Goal: Entertainment & Leisure: Browse casually

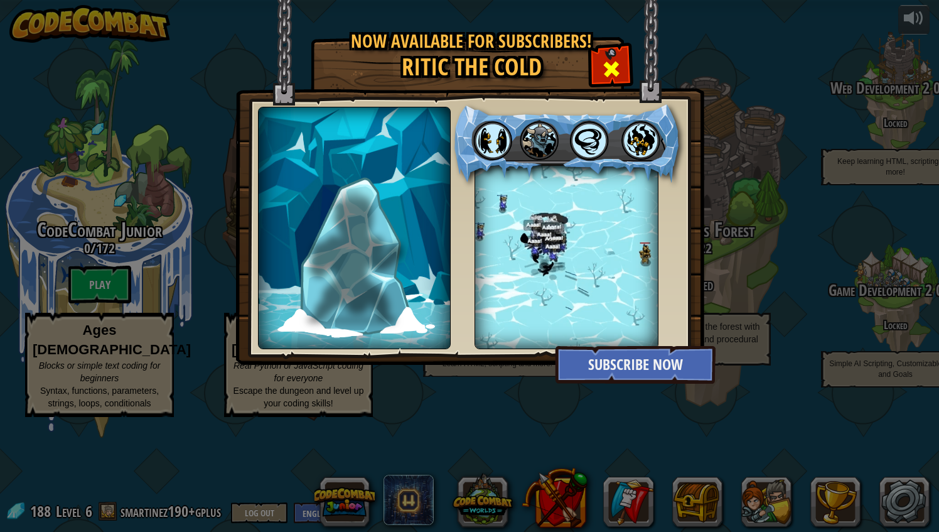
click at [606, 70] on span at bounding box center [611, 69] width 20 height 20
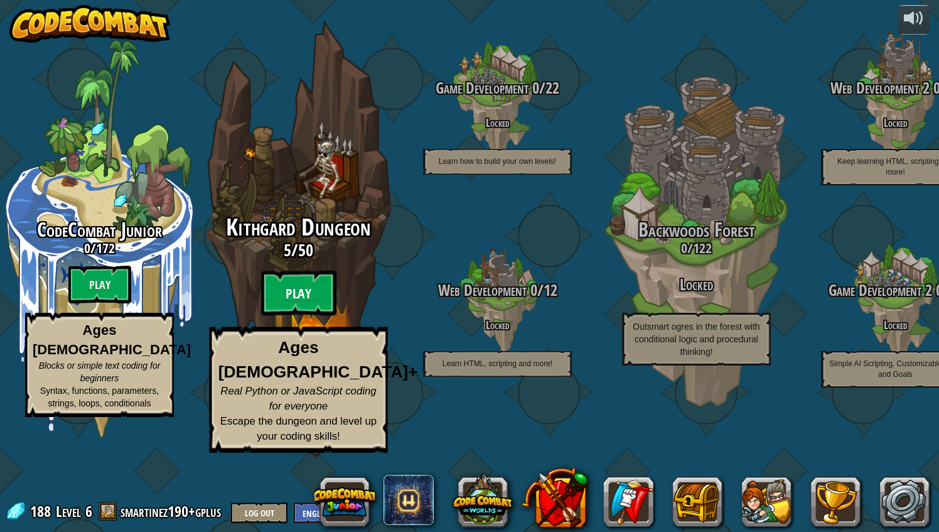
click at [307, 316] on btn "Play" at bounding box center [298, 293] width 75 height 45
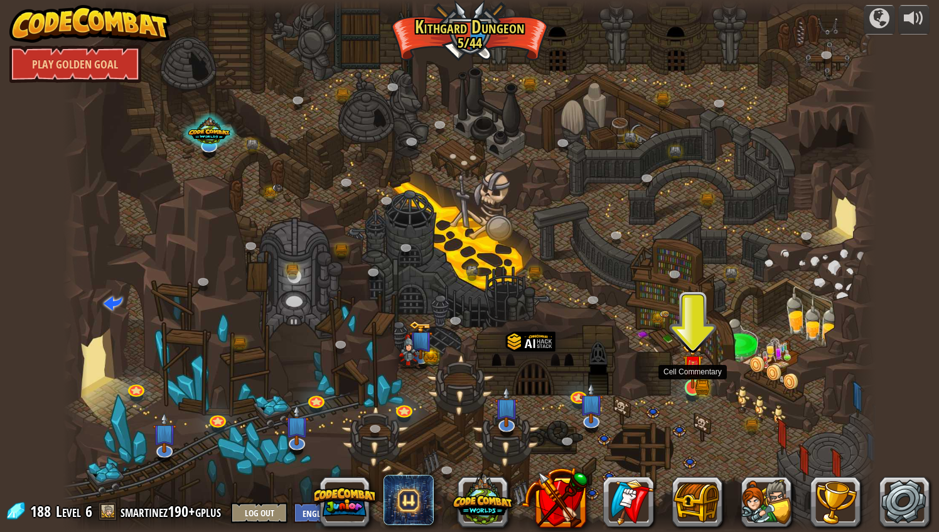
click at [686, 374] on img at bounding box center [692, 365] width 21 height 46
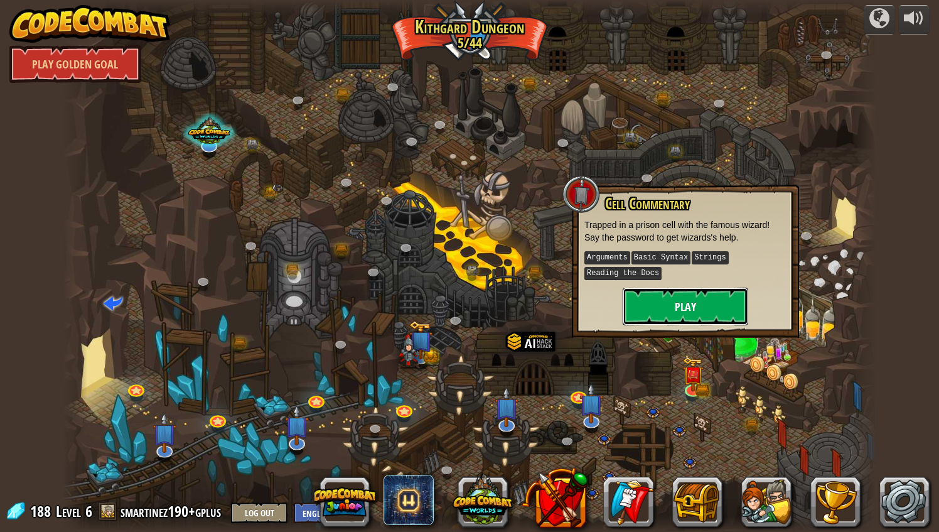
click at [701, 309] on button "Play" at bounding box center [686, 307] width 126 height 38
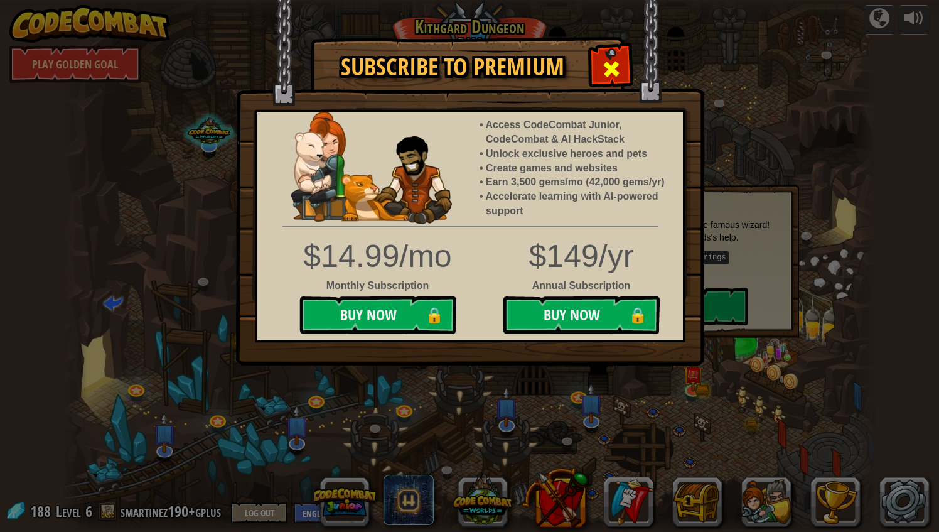
click at [618, 60] on span at bounding box center [611, 69] width 20 height 20
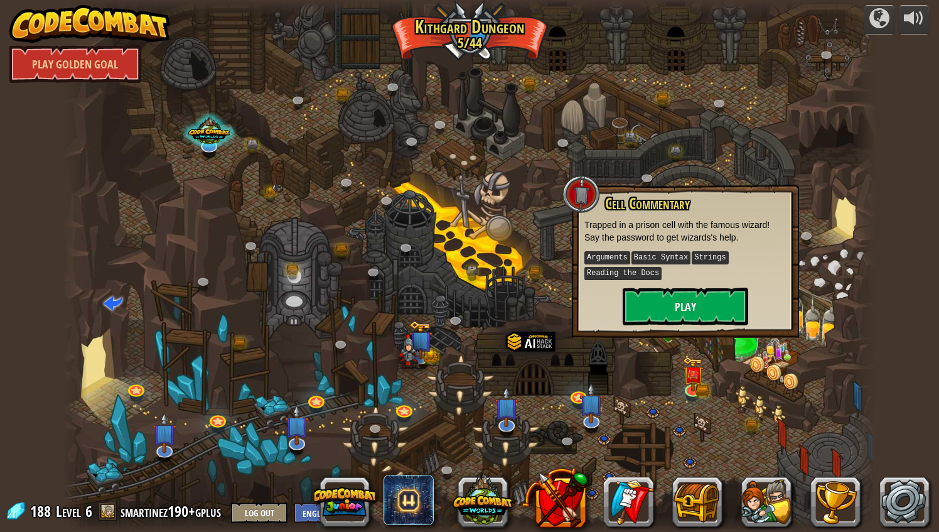
click at [654, 131] on div at bounding box center [470, 266] width 814 height 532
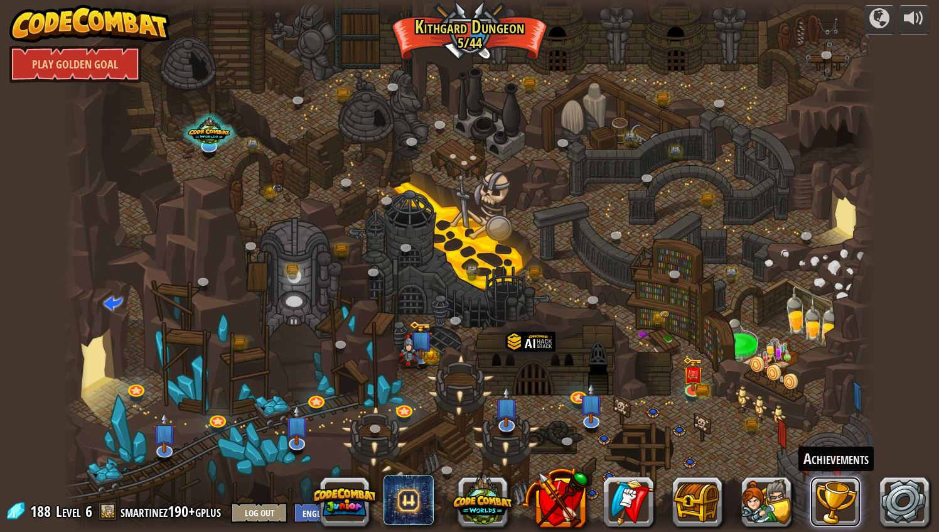
click at [844, 492] on button at bounding box center [835, 501] width 50 height 50
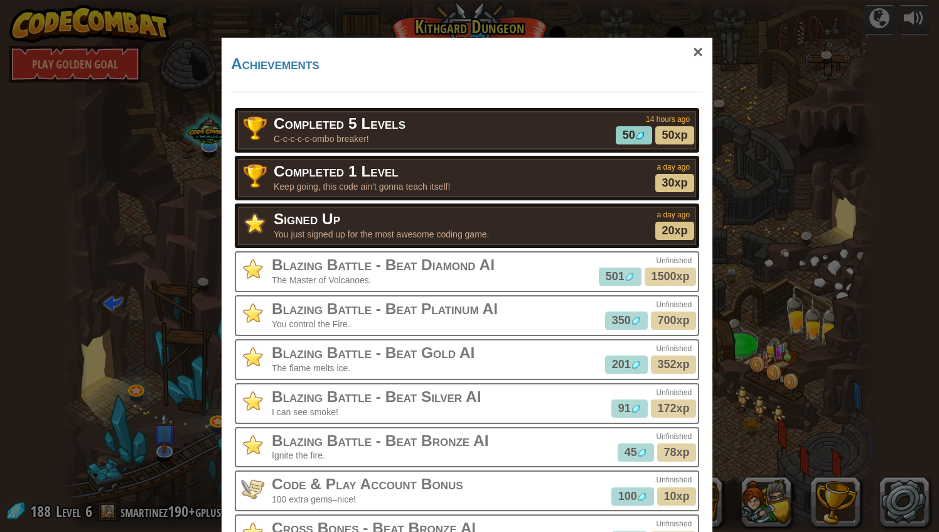
click at [845, 326] on div "× Achievements Completed 5 Levels C-c-c-c-c-ombo breaker! 14 hours ago 50 50xp …" at bounding box center [469, 266] width 939 height 532
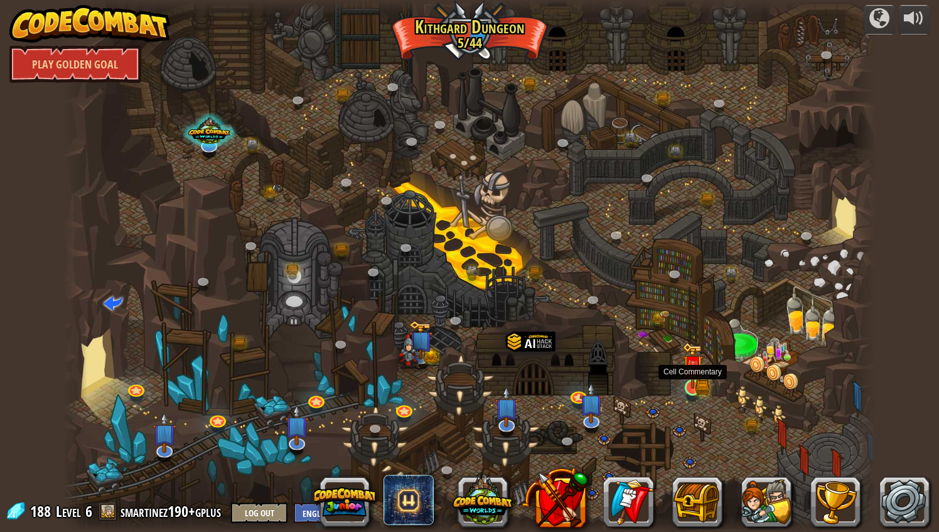
click at [694, 387] on img at bounding box center [692, 365] width 21 height 46
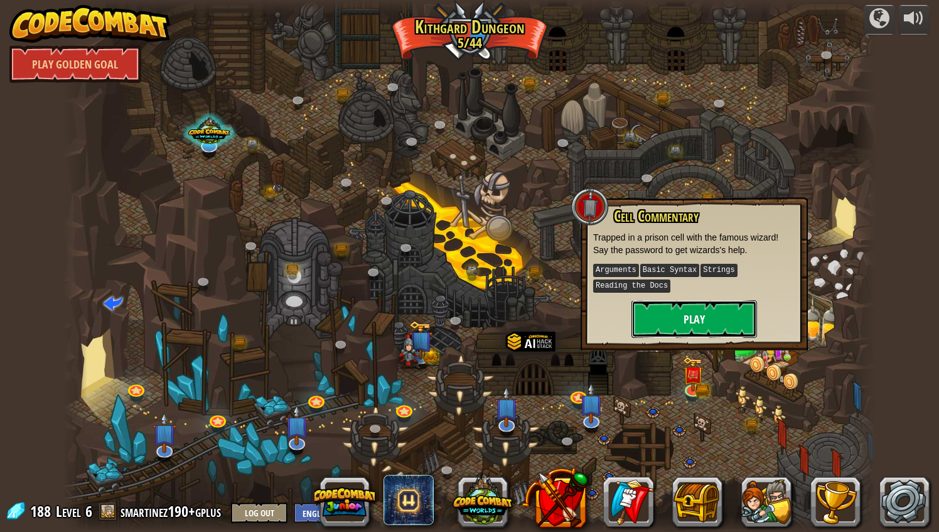
click at [696, 306] on button "Play" at bounding box center [695, 319] width 126 height 38
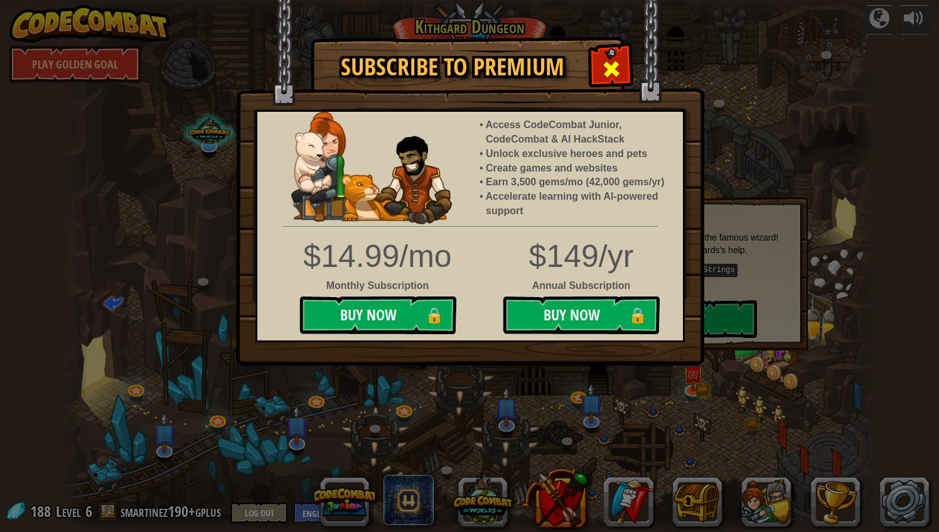
click at [606, 59] on span at bounding box center [611, 69] width 20 height 20
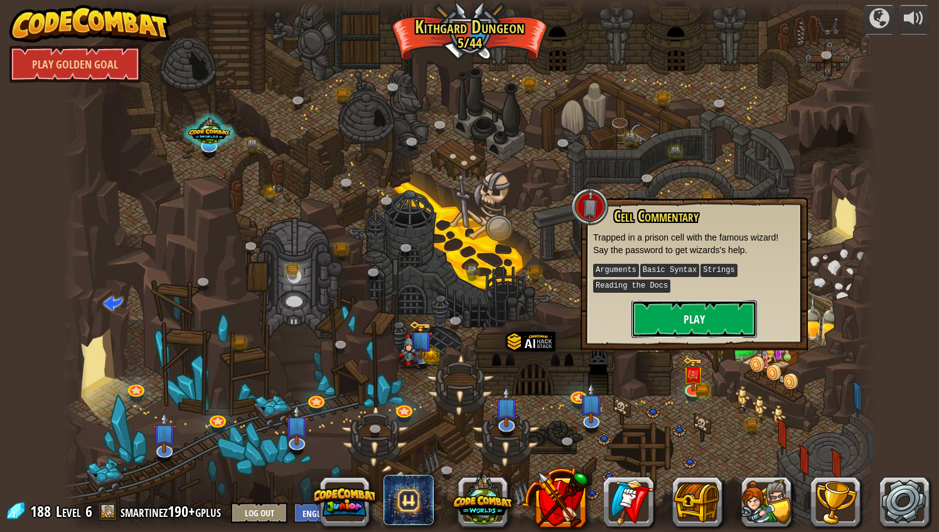
click at [683, 301] on button "Play" at bounding box center [695, 319] width 126 height 38
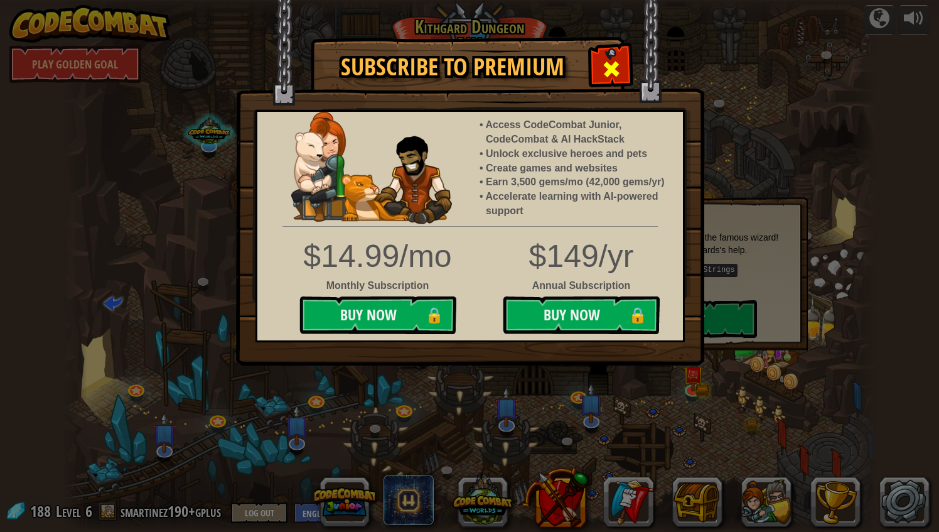
click at [601, 75] on div at bounding box center [611, 68] width 40 height 40
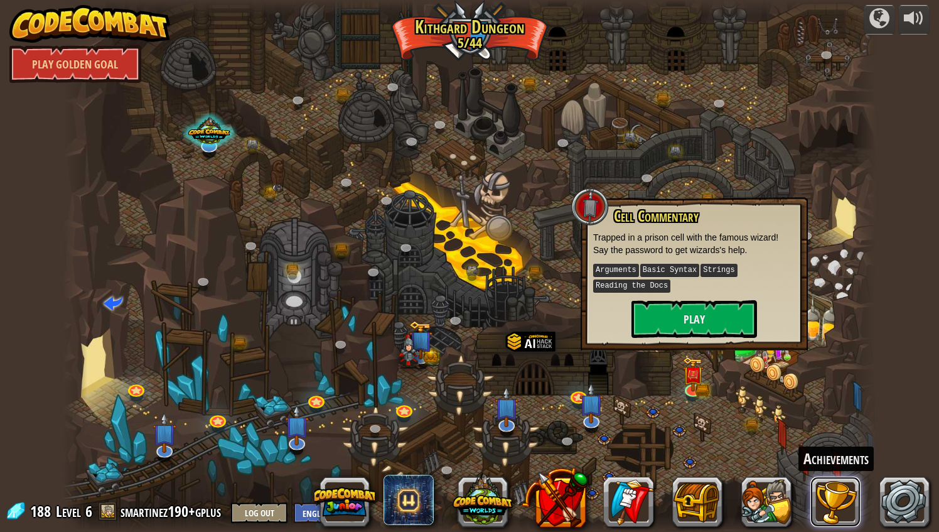
click at [854, 506] on button at bounding box center [835, 501] width 50 height 50
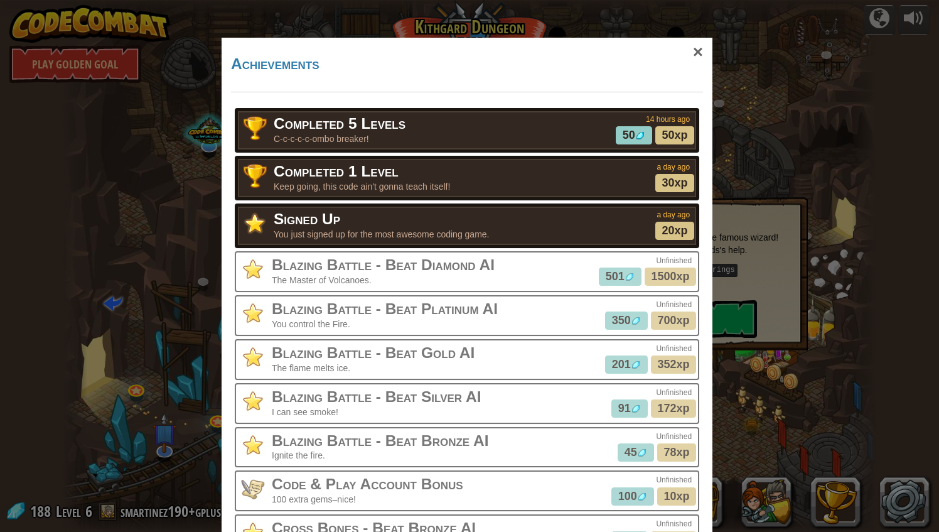
click at [898, 403] on div "× Achievements Completed 5 Levels C-c-c-c-c-ombo breaker! 14 hours ago 50 50xp …" at bounding box center [469, 266] width 939 height 532
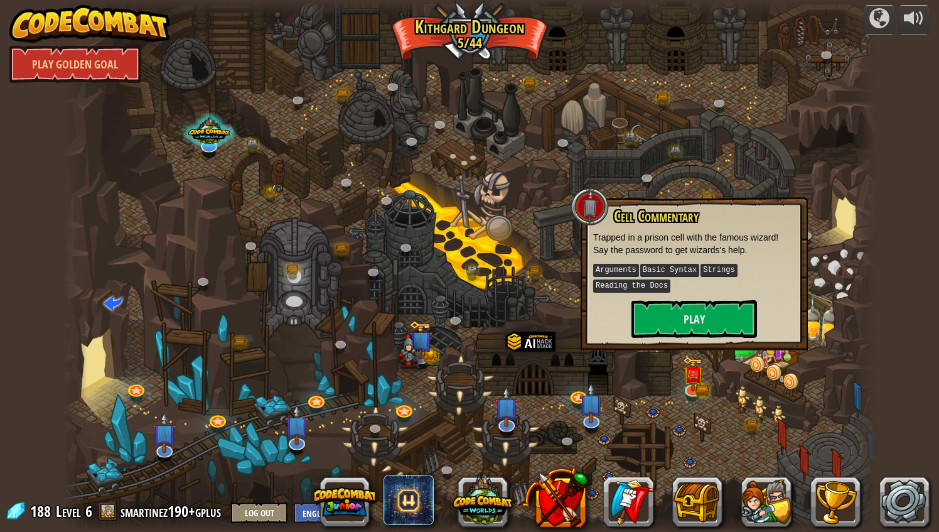
click at [711, 143] on div at bounding box center [470, 266] width 814 height 532
